Goal: Information Seeking & Learning: Learn about a topic

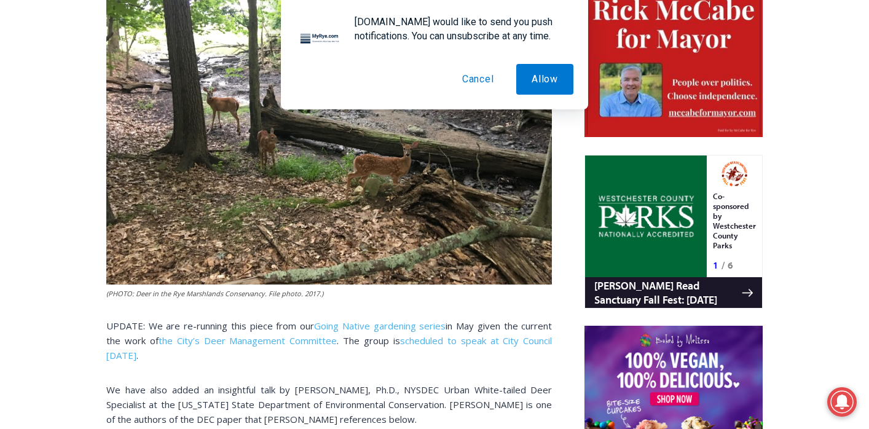
scroll to position [643, 0]
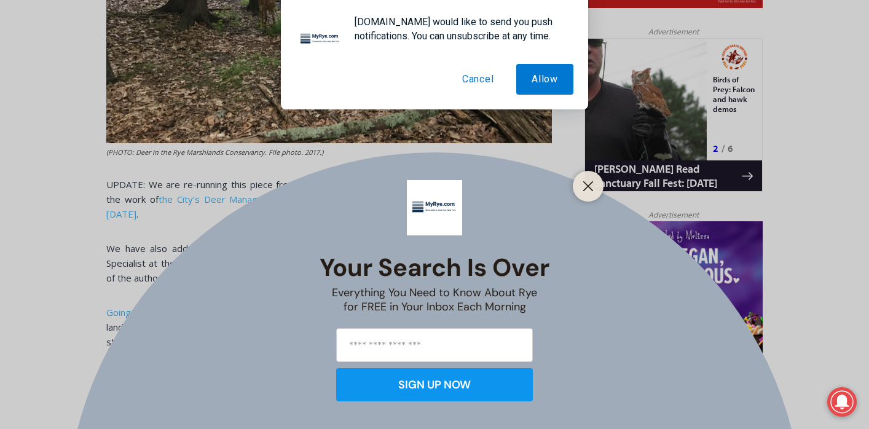
drag, startPoint x: 870, startPoint y: 38, endPoint x: 866, endPoint y: 139, distance: 100.8
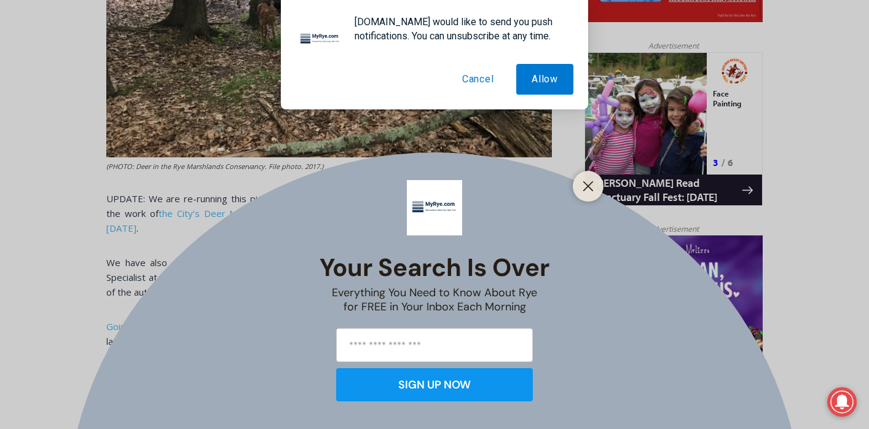
click at [468, 77] on button "Cancel" at bounding box center [478, 79] width 63 height 31
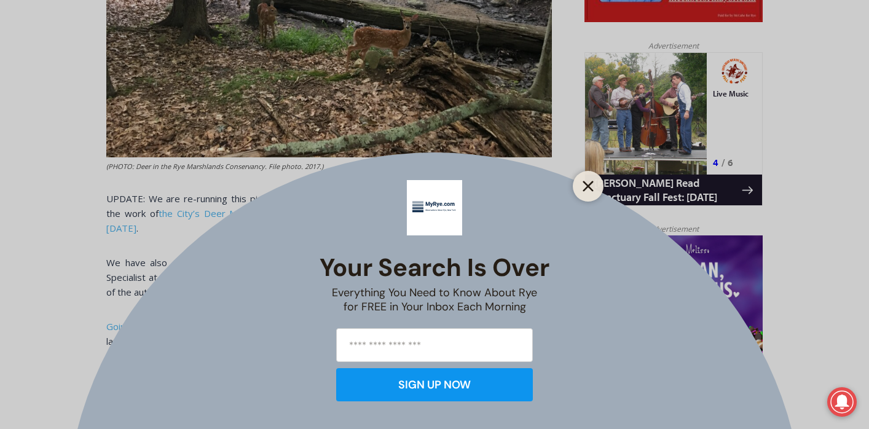
click at [592, 185] on icon "Close" at bounding box center [587, 186] width 11 height 11
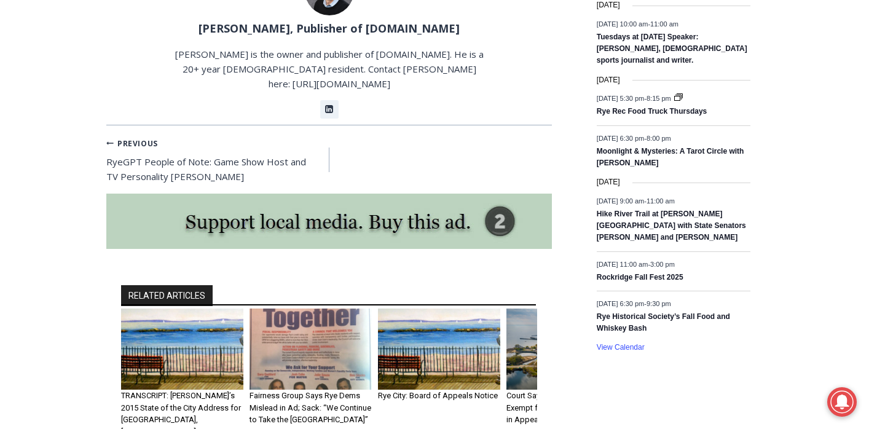
scroll to position [2197, 0]
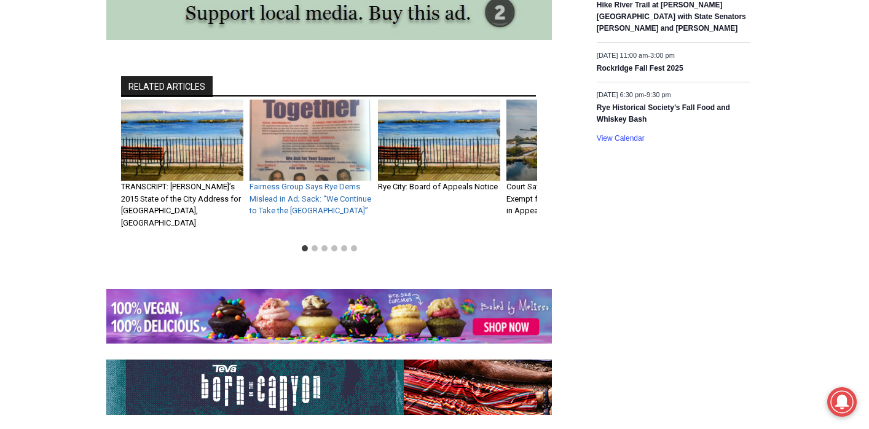
click at [324, 182] on link "Fairness Group Says Rye Dems Mislead in Ad; Sack: “We Continue to Take the High…" at bounding box center [310, 198] width 122 height 33
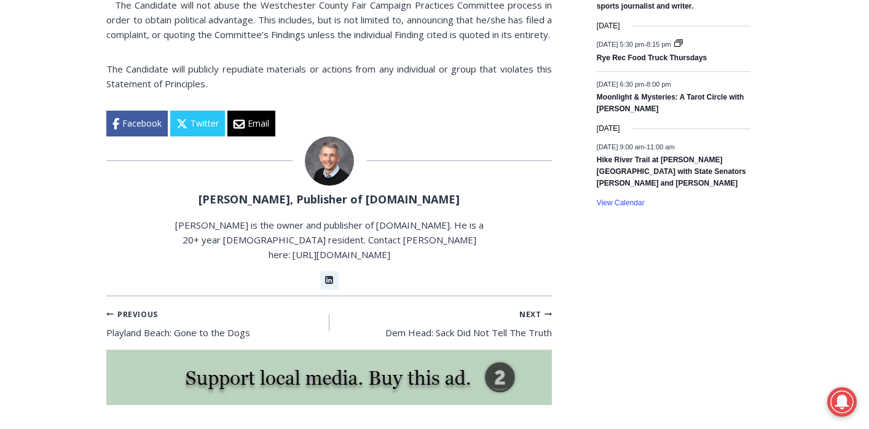
scroll to position [2274, 0]
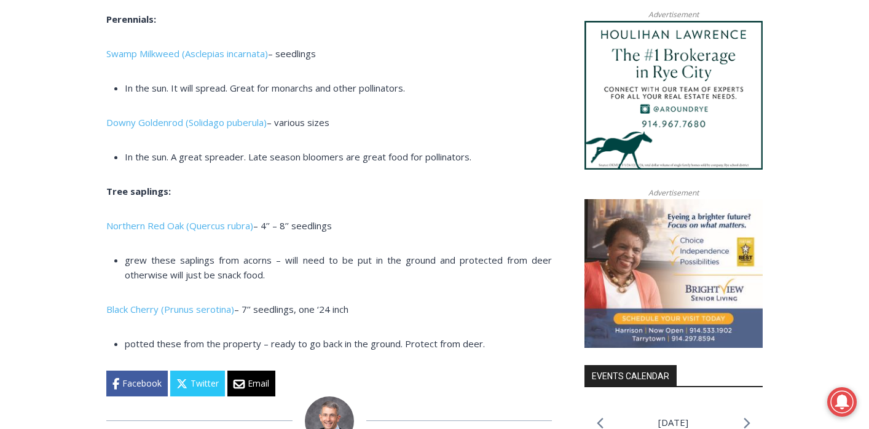
scroll to position [96, 0]
